Goal: Task Accomplishment & Management: Manage account settings

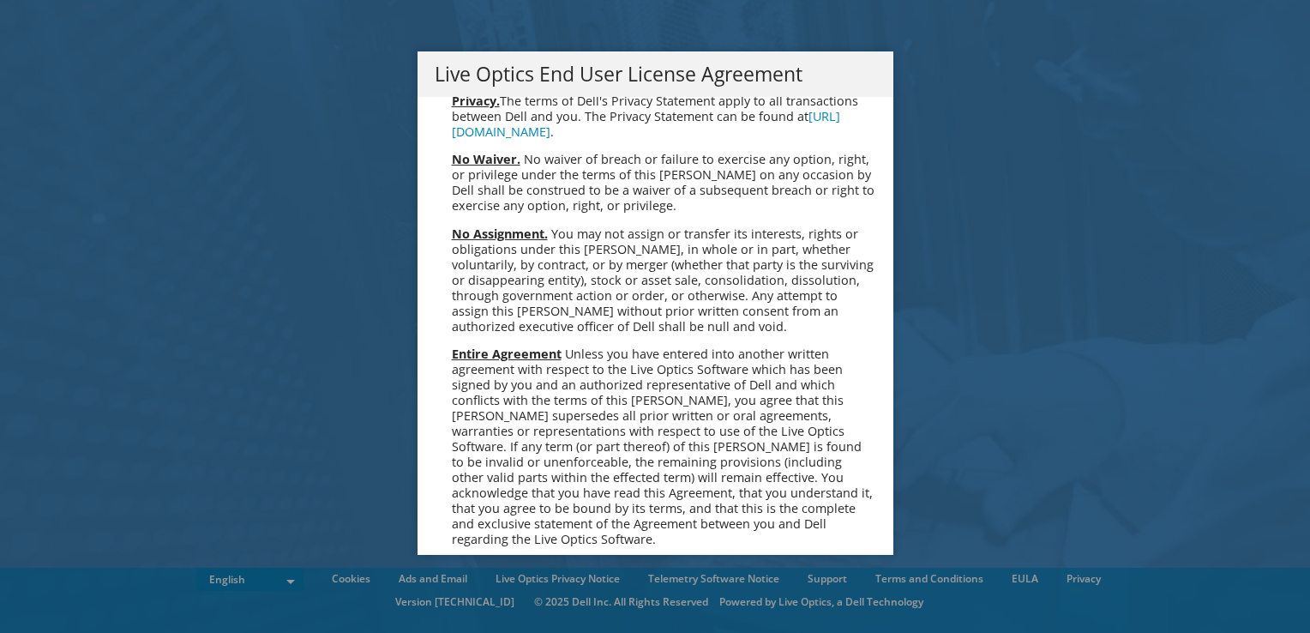
scroll to position [6485, 0]
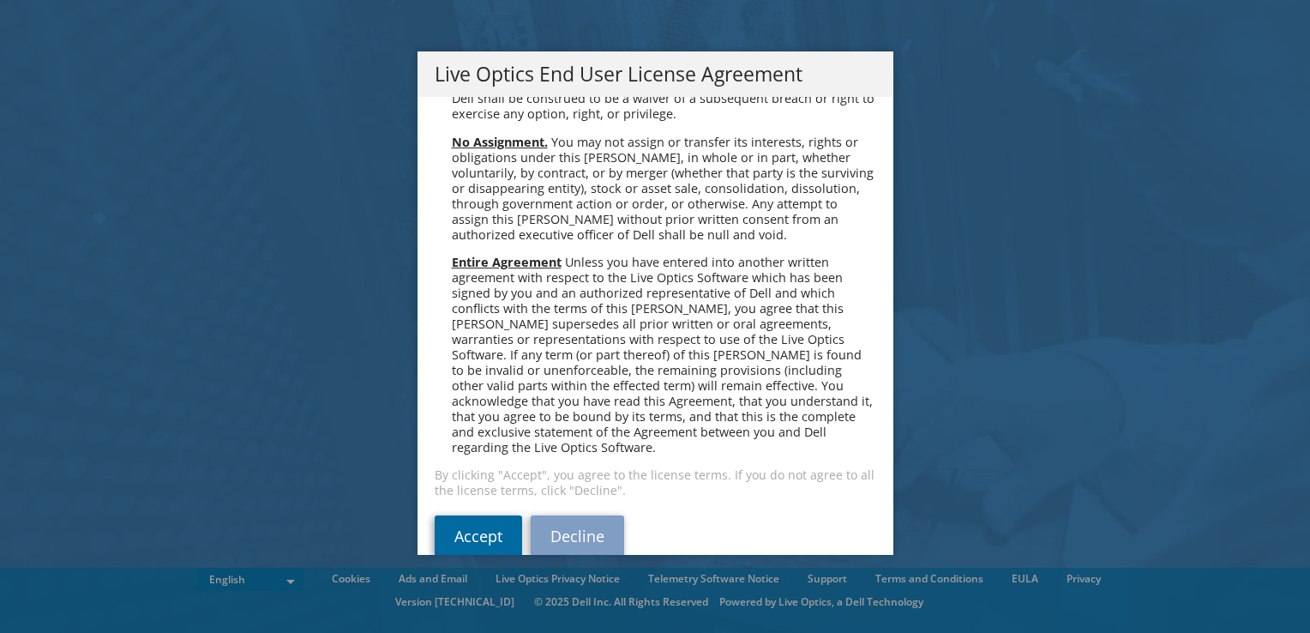
click at [494, 515] on link "Accept" at bounding box center [478, 535] width 87 height 41
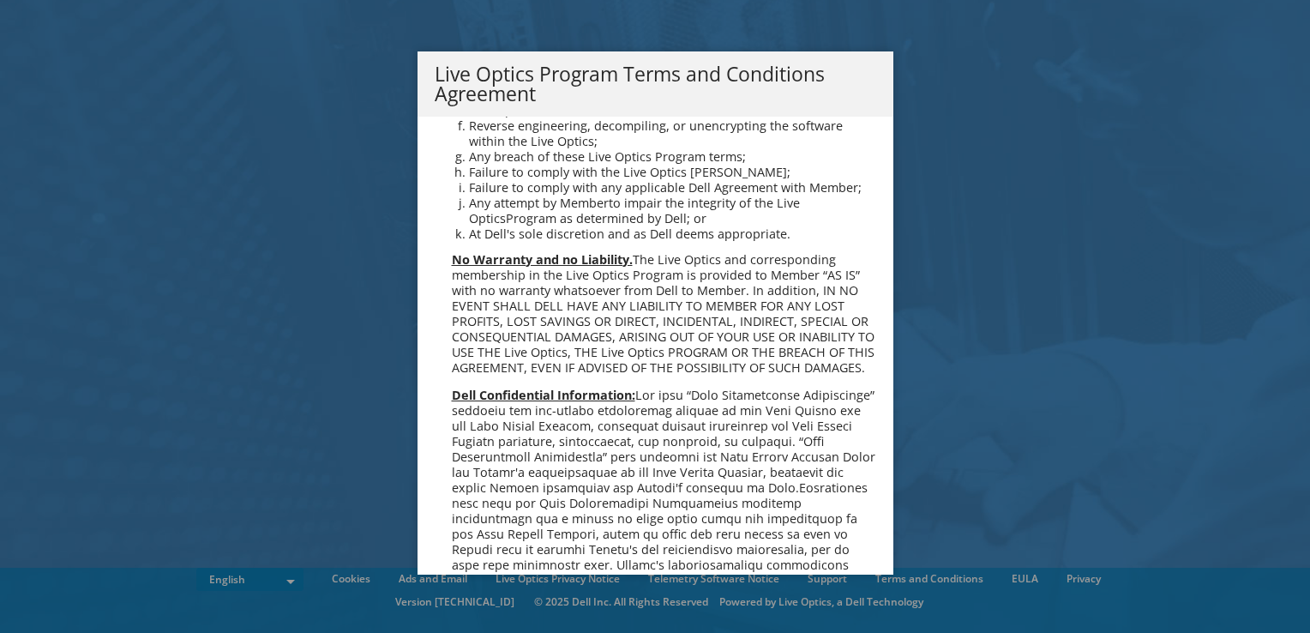
scroll to position [1227, 0]
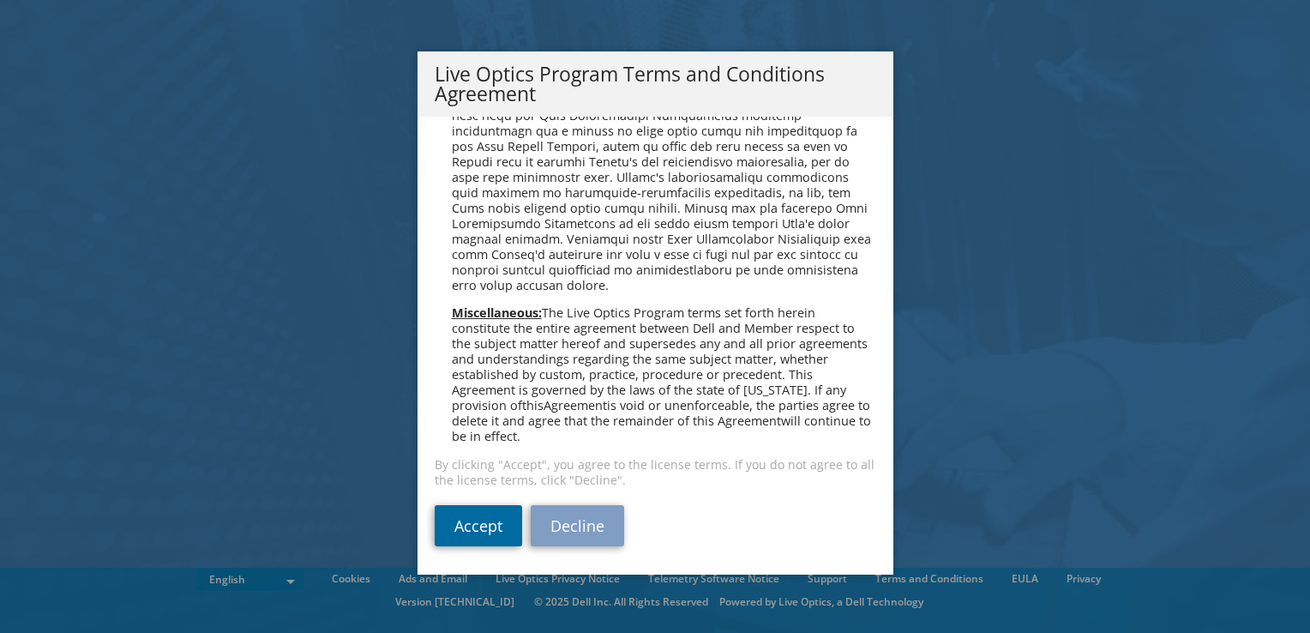
click at [491, 518] on link "Accept" at bounding box center [478, 525] width 87 height 41
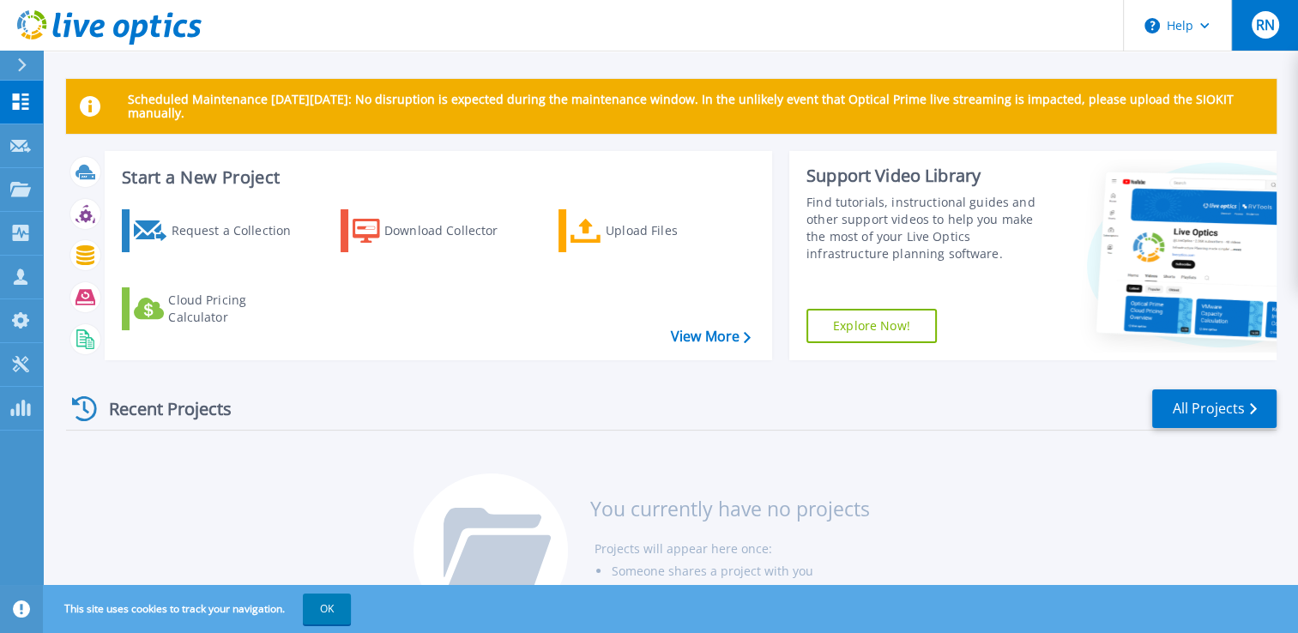
click at [1273, 25] on span "RN" at bounding box center [1264, 25] width 19 height 14
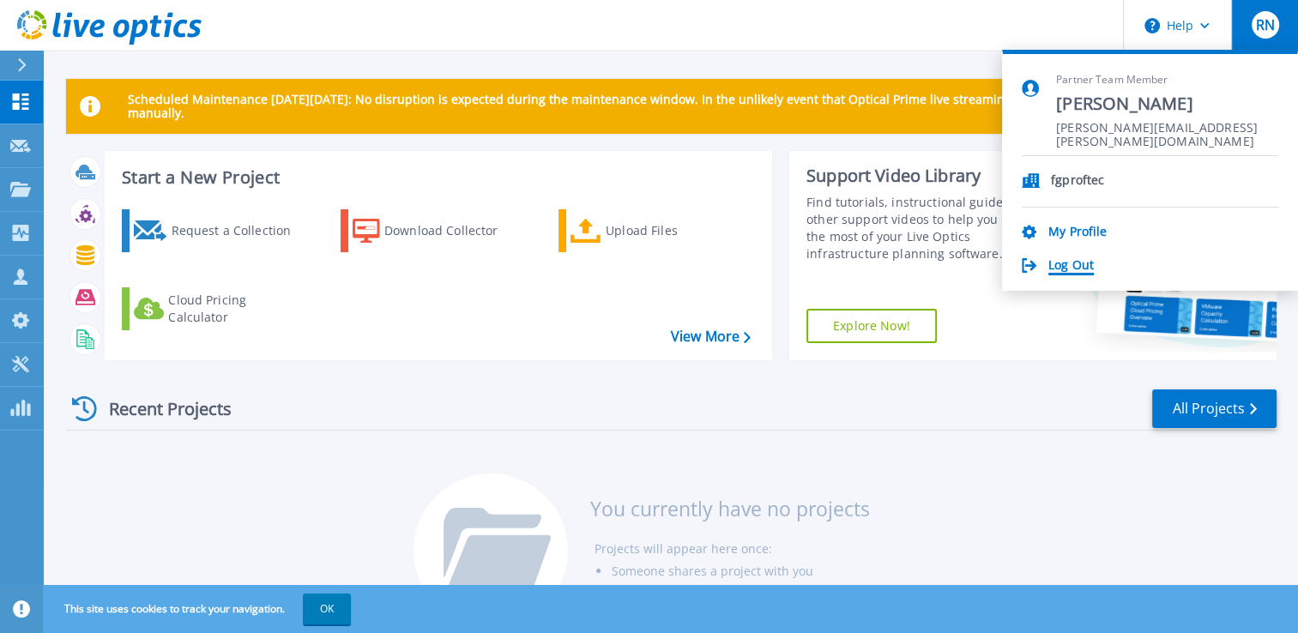
click at [1058, 259] on link "Log Out" at bounding box center [1070, 266] width 45 height 16
